Goal: Information Seeking & Learning: Learn about a topic

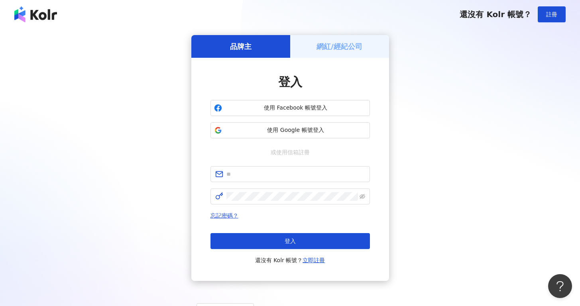
click at [292, 127] on span "使用 Google 帳號登入" at bounding box center [295, 130] width 141 height 8
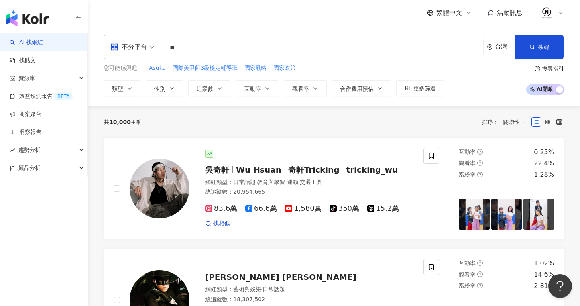
type input "*"
type input "****"
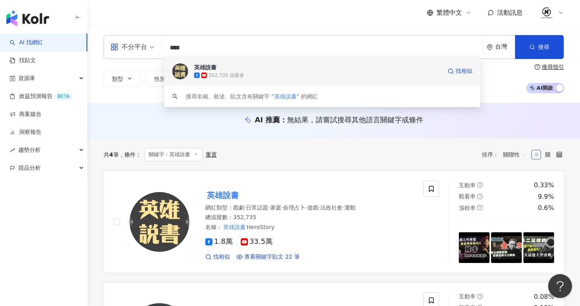
click at [276, 73] on div "352,735 追蹤者" at bounding box center [318, 75] width 248 height 8
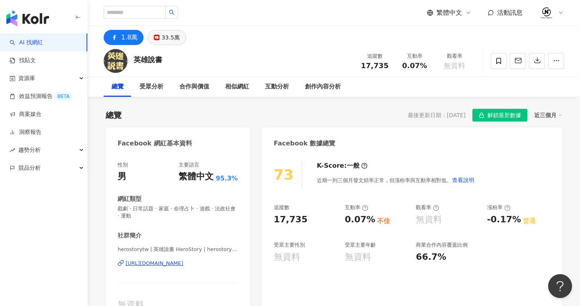
click at [163, 34] on div "33.5萬" at bounding box center [170, 37] width 18 height 11
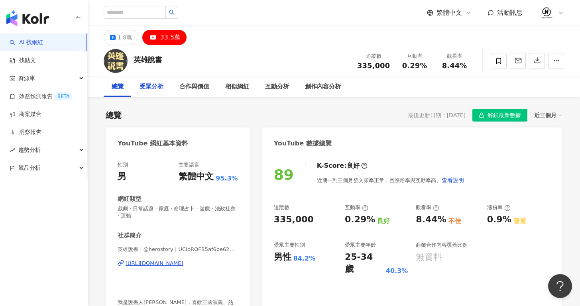
click at [154, 89] on div "受眾分析" at bounding box center [152, 87] width 24 height 10
click at [158, 16] on input "search" at bounding box center [135, 12] width 62 height 13
type input "*"
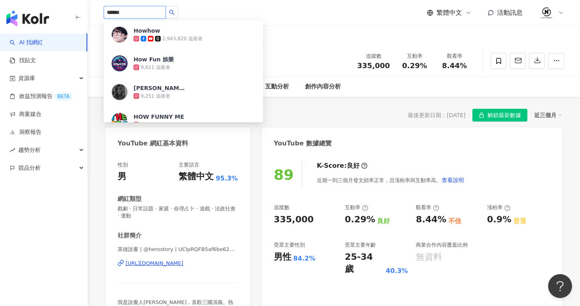
type input "******"
drag, startPoint x: 158, startPoint y: 16, endPoint x: 165, endPoint y: 33, distance: 18.7
click at [165, 33] on span "Howhow" at bounding box center [160, 31] width 52 height 8
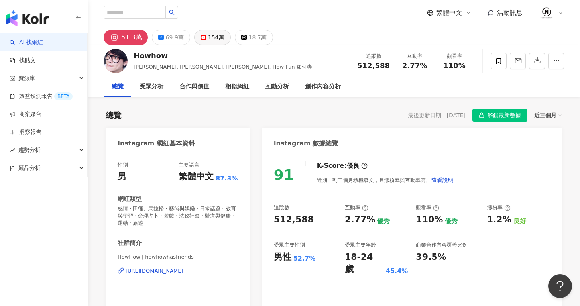
click at [211, 38] on div "154萬" at bounding box center [216, 37] width 16 height 11
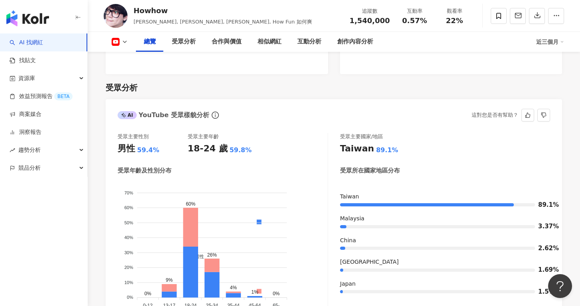
scroll to position [733, 0]
